Goal: Transaction & Acquisition: Book appointment/travel/reservation

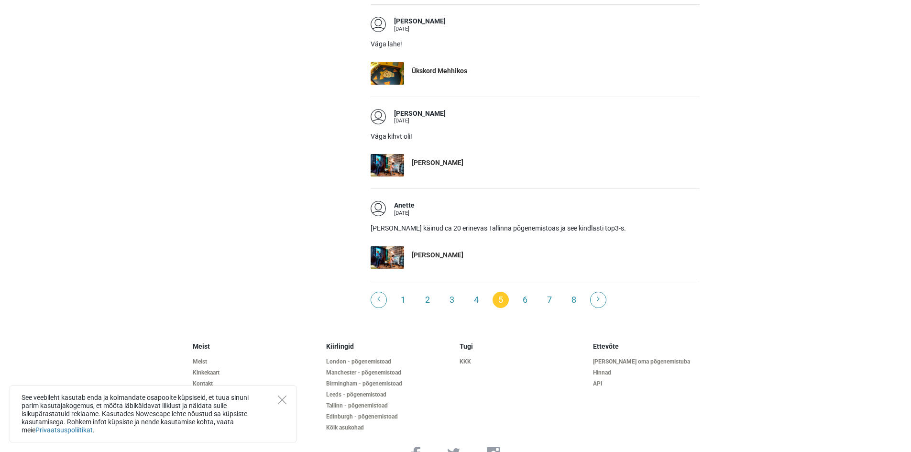
scroll to position [1818, 0]
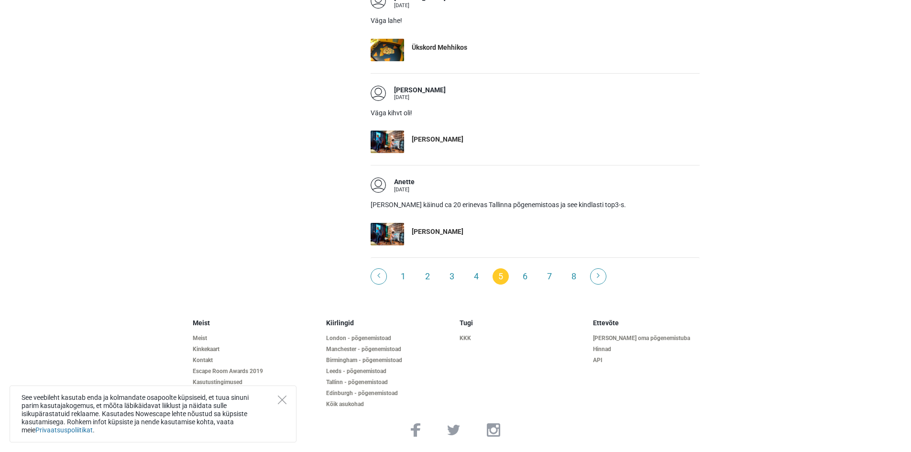
drag, startPoint x: 804, startPoint y: 193, endPoint x: 800, endPoint y: 329, distance: 136.8
click at [281, 406] on div "See veebileht kasutab enda ja kolmandate osapoolte küpsiseid, et tuua sinuni pa…" at bounding box center [153, 413] width 287 height 57
click at [278, 403] on icon "Close" at bounding box center [282, 399] width 9 height 9
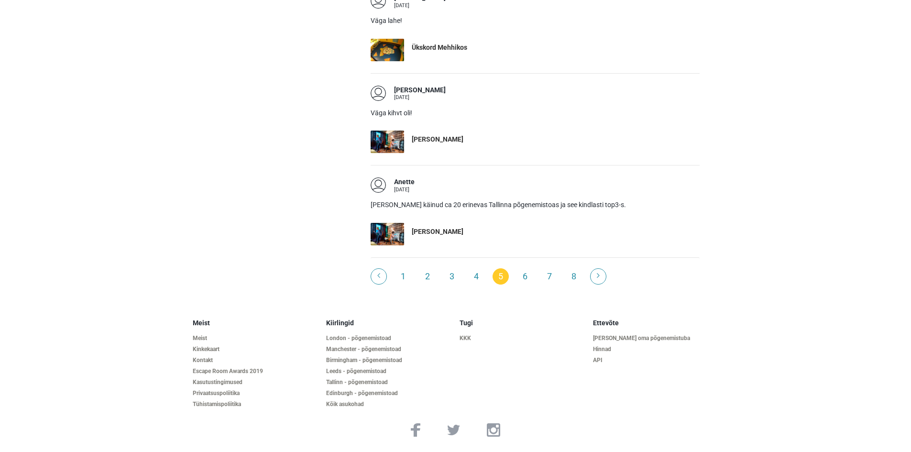
drag, startPoint x: 763, startPoint y: 350, endPoint x: 756, endPoint y: 265, distance: 84.4
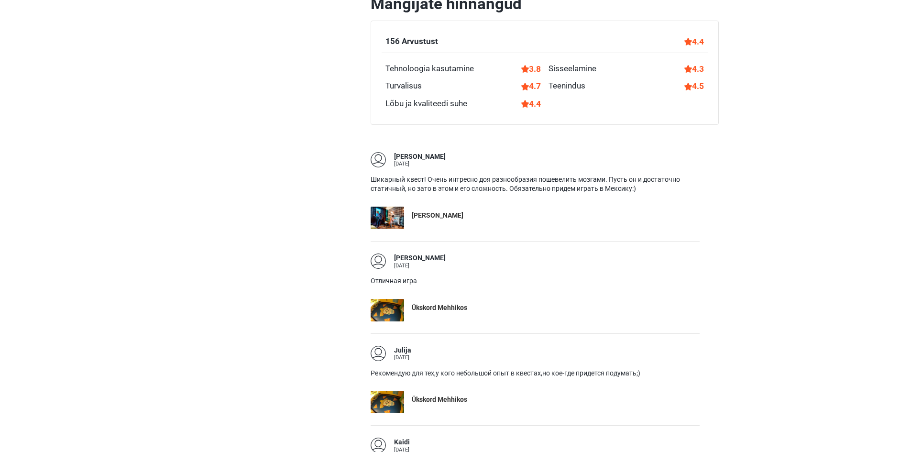
scroll to position [0, 0]
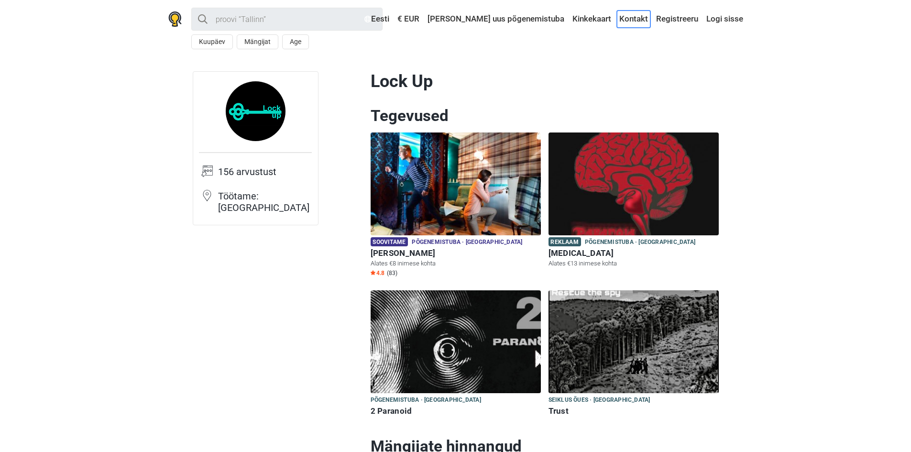
click at [640, 22] on link "Kontakt" at bounding box center [633, 19] width 33 height 17
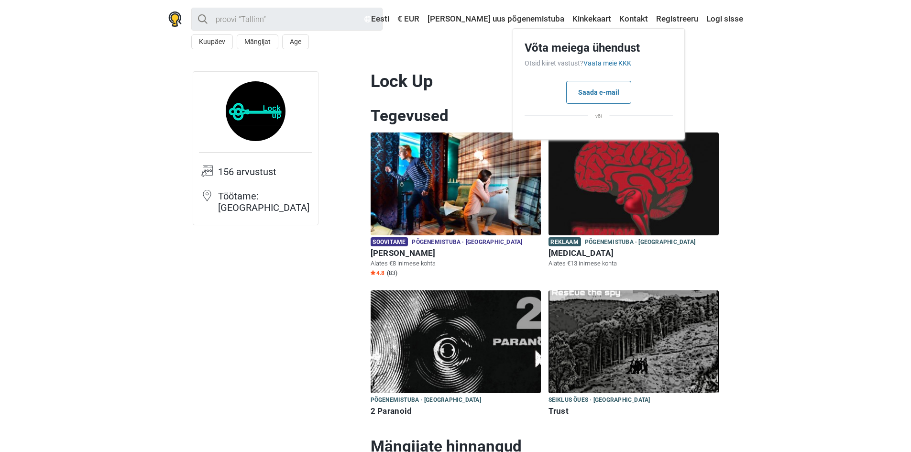
click at [112, 32] on header "Kõik Minu lähedal Kuupäev Mängijat Age < September 2025 > Mon Tue Wed Thu Fri S…" at bounding box center [455, 28] width 911 height 57
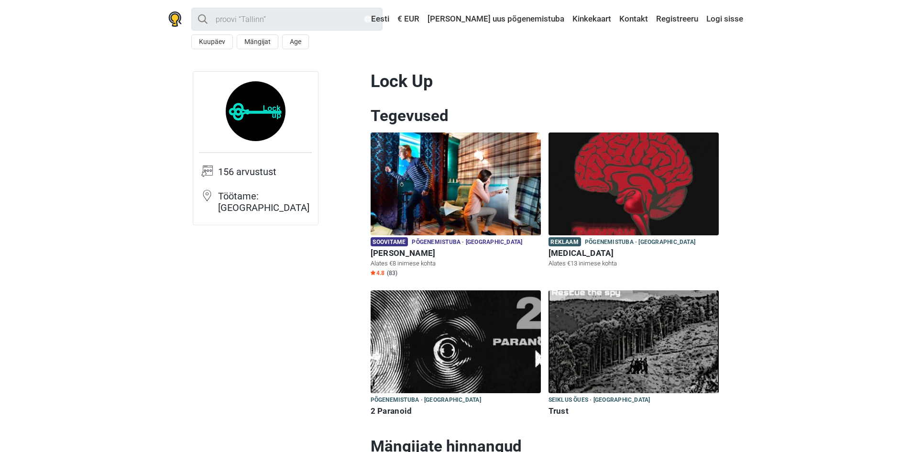
click at [456, 361] on img at bounding box center [456, 341] width 170 height 103
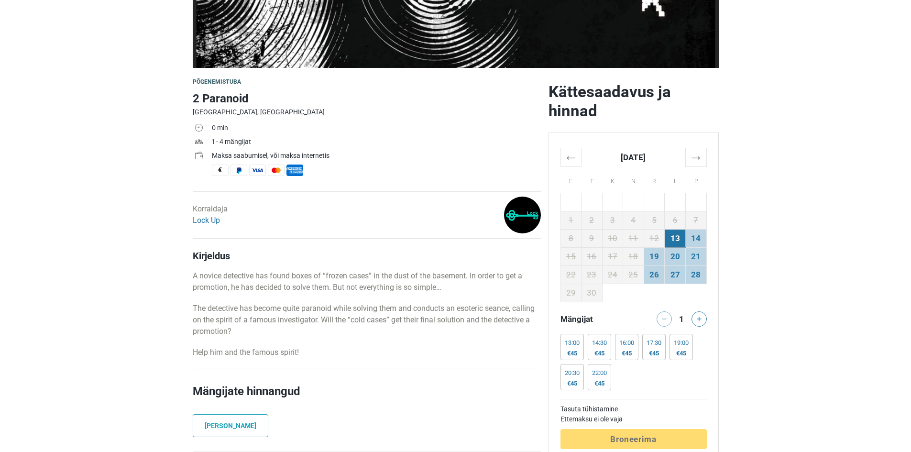
scroll to position [239, 0]
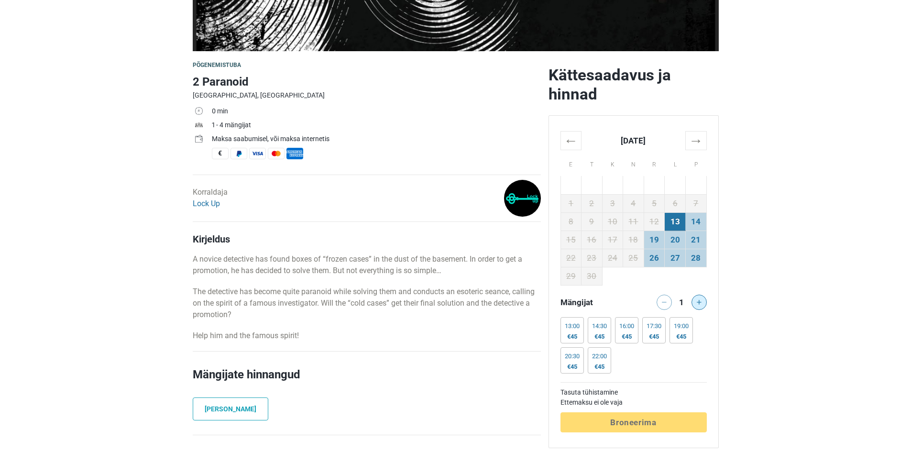
click at [692, 302] on button at bounding box center [698, 302] width 15 height 15
click at [569, 364] on div "€45" at bounding box center [572, 367] width 15 height 8
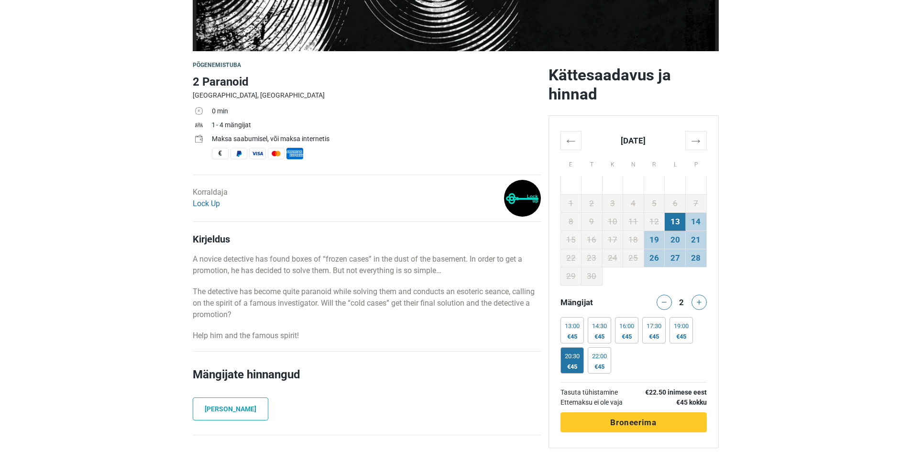
click at [570, 363] on div "€45" at bounding box center [572, 367] width 15 height 8
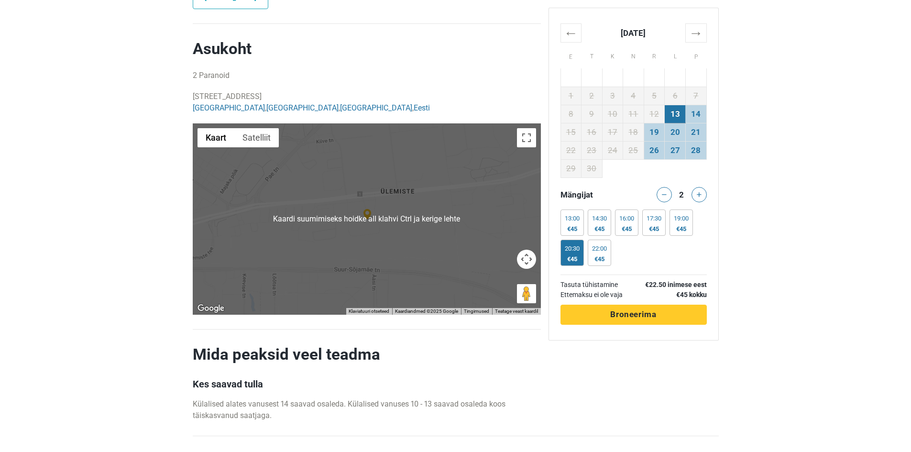
scroll to position [669, 0]
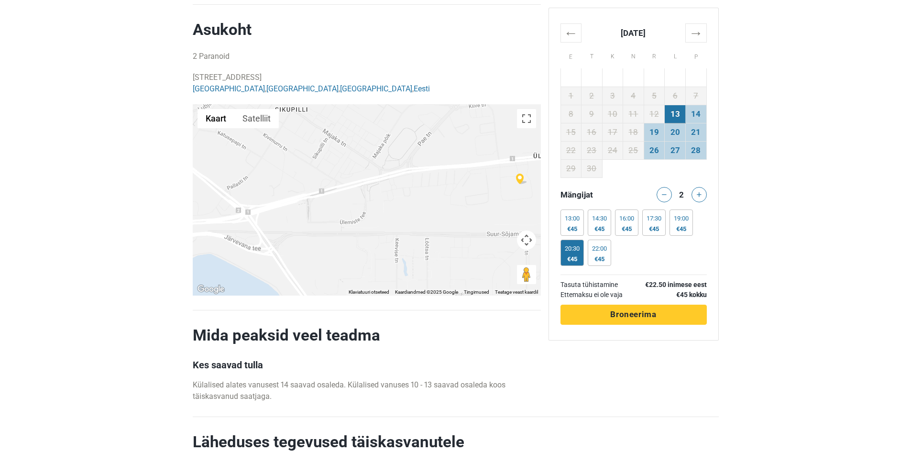
drag, startPoint x: 370, startPoint y: 215, endPoint x: 535, endPoint y: 199, distance: 165.8
click at [535, 199] on div at bounding box center [367, 199] width 348 height 191
drag, startPoint x: 350, startPoint y: 213, endPoint x: 265, endPoint y: 221, distance: 86.0
click at [261, 219] on div at bounding box center [367, 199] width 348 height 191
